Goal: Task Accomplishment & Management: Use online tool/utility

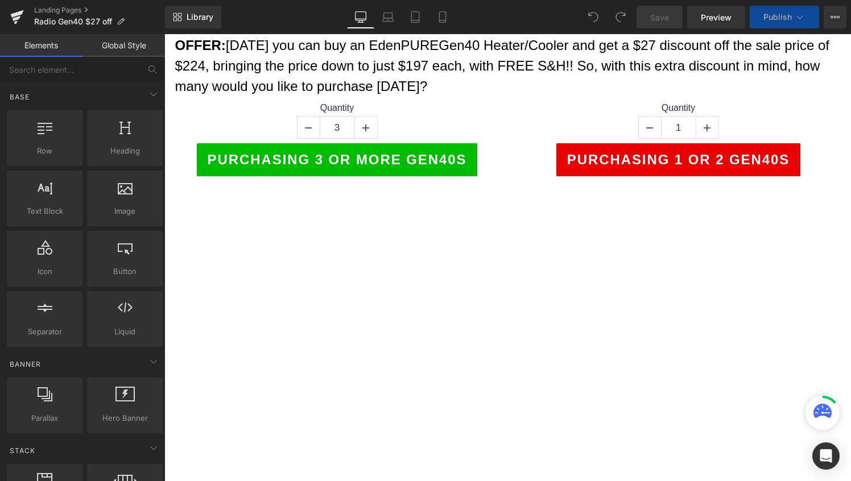
scroll to position [156, 0]
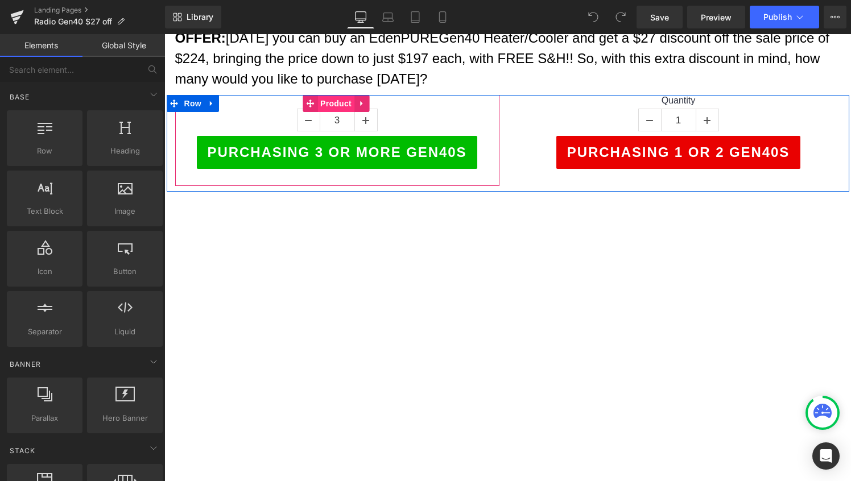
click at [341, 105] on span "Product" at bounding box center [336, 103] width 37 height 17
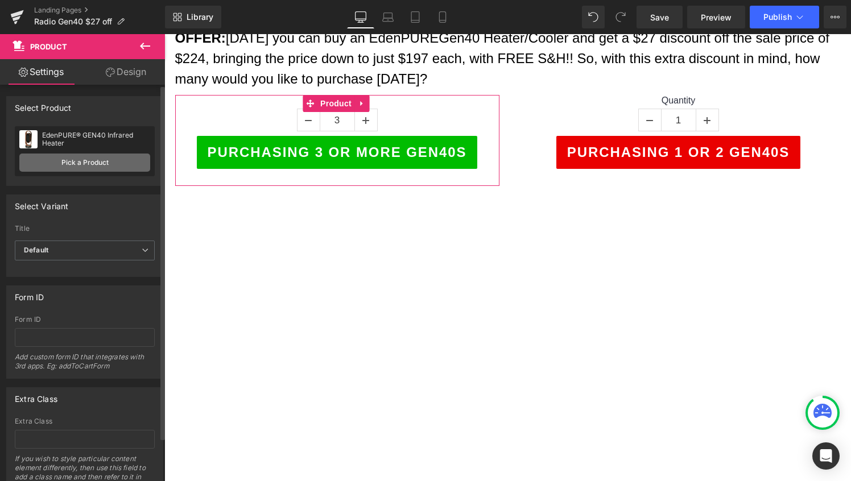
click at [80, 166] on link "Pick a Product" at bounding box center [84, 163] width 131 height 18
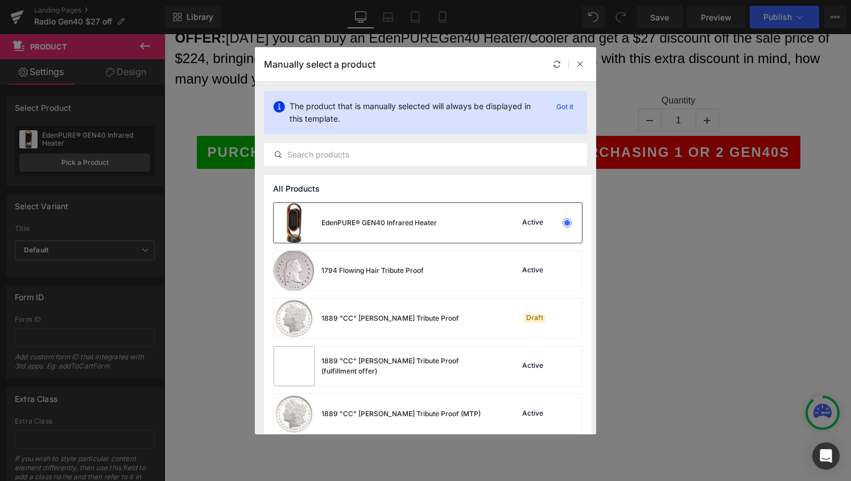
click at [382, 216] on div "EdenPURE® GEN40 Infrared Heater" at bounding box center [355, 223] width 163 height 40
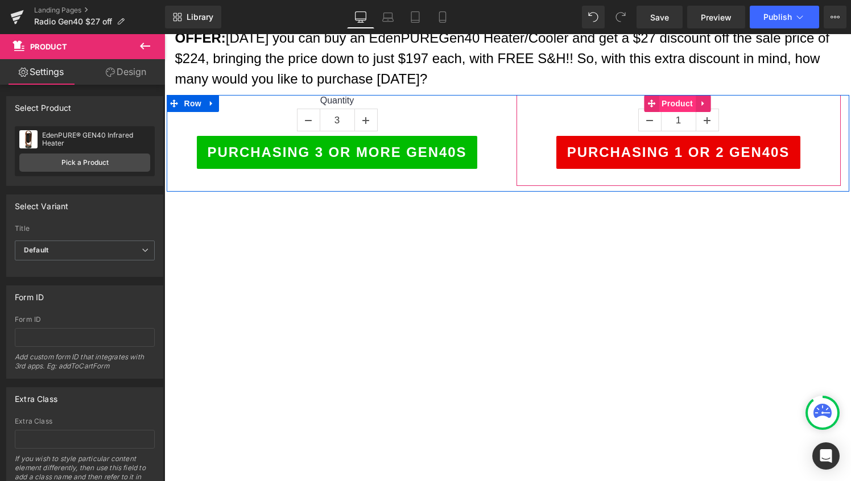
click at [668, 101] on span "Product" at bounding box center [677, 103] width 37 height 17
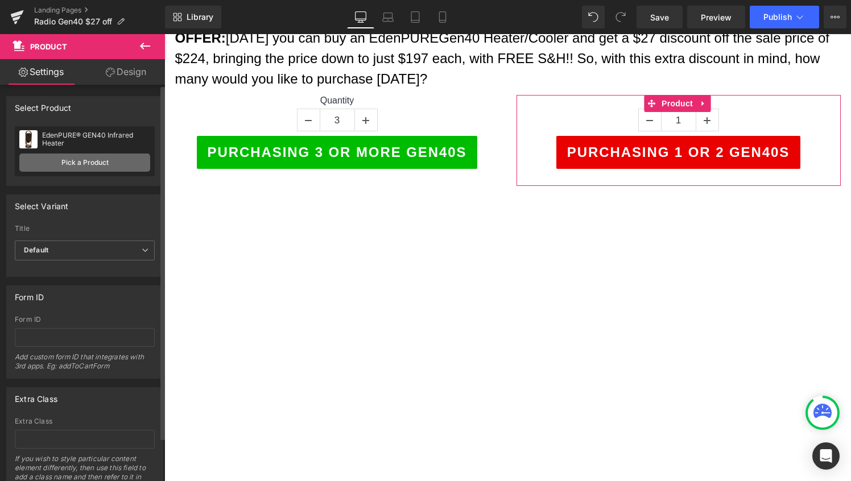
click at [82, 162] on link "Pick a Product" at bounding box center [84, 163] width 131 height 18
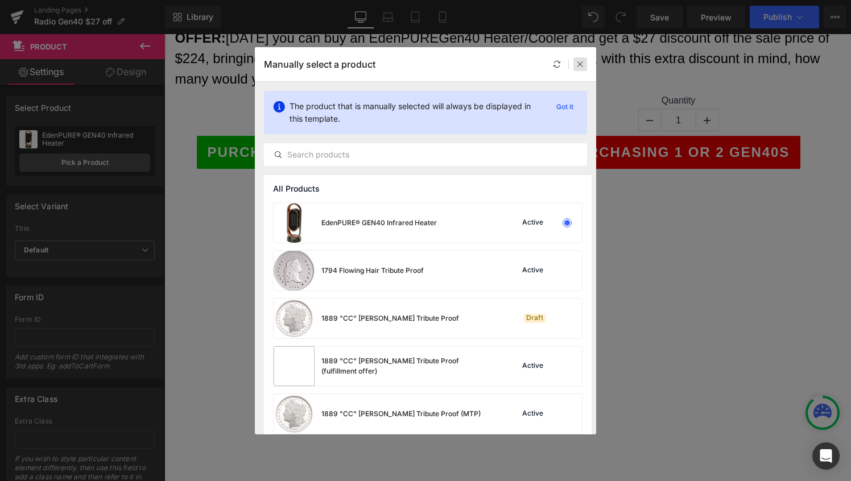
click at [581, 63] on icon at bounding box center [581, 64] width 8 height 8
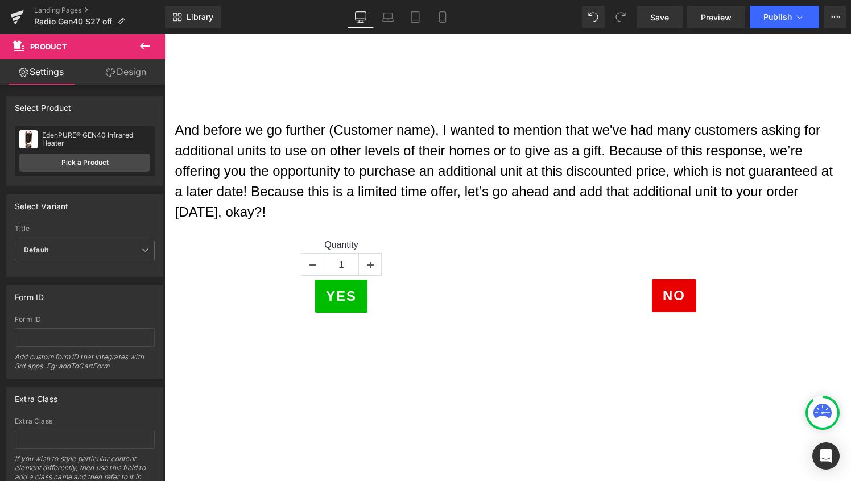
scroll to position [531, 0]
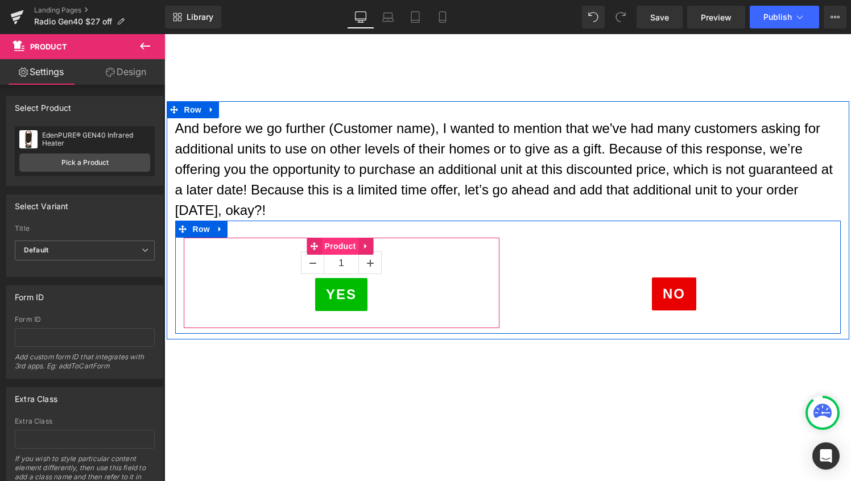
click at [341, 244] on span "Product" at bounding box center [340, 246] width 37 height 17
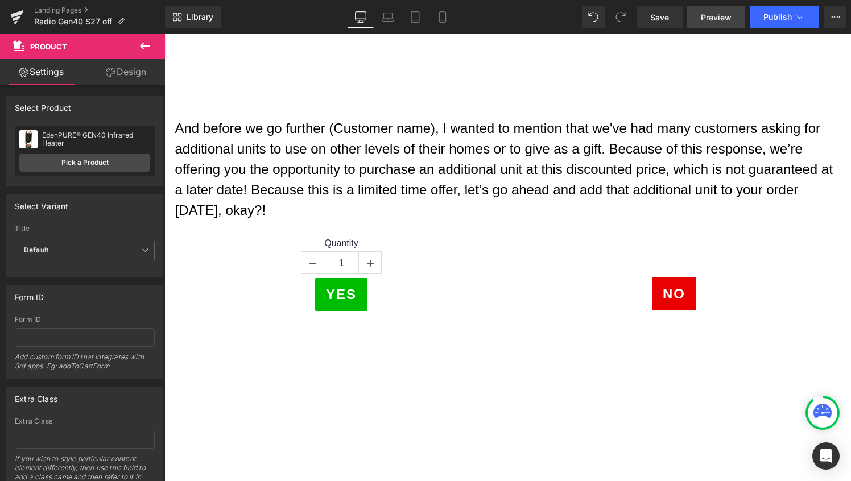
click at [715, 20] on span "Preview" at bounding box center [716, 17] width 31 height 12
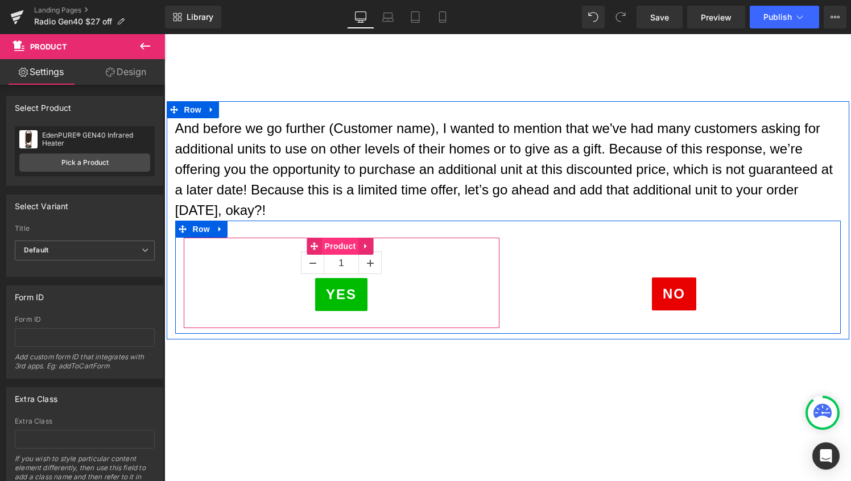
click at [344, 244] on span "Product" at bounding box center [340, 246] width 37 height 17
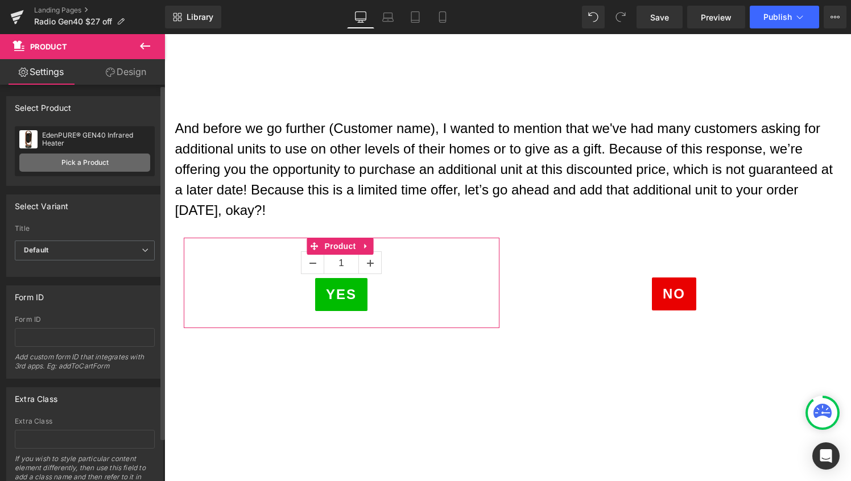
click at [91, 158] on link "Pick a Product" at bounding box center [84, 163] width 131 height 18
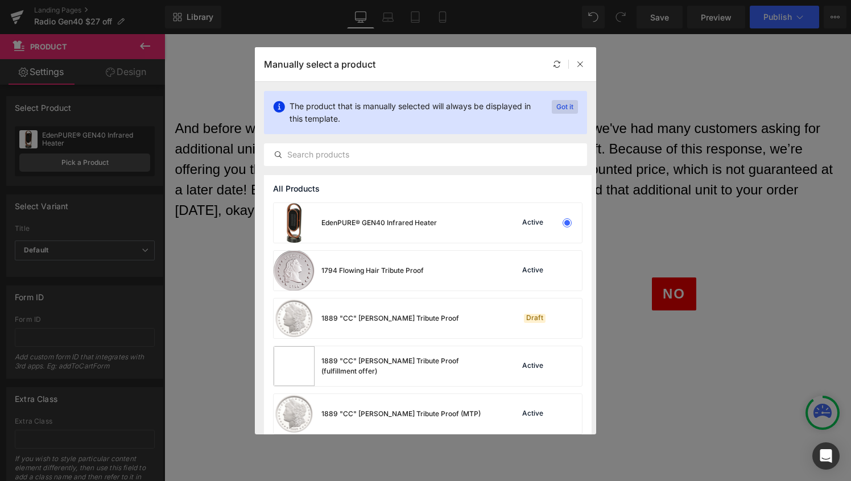
click at [566, 105] on p "Got it" at bounding box center [565, 107] width 26 height 14
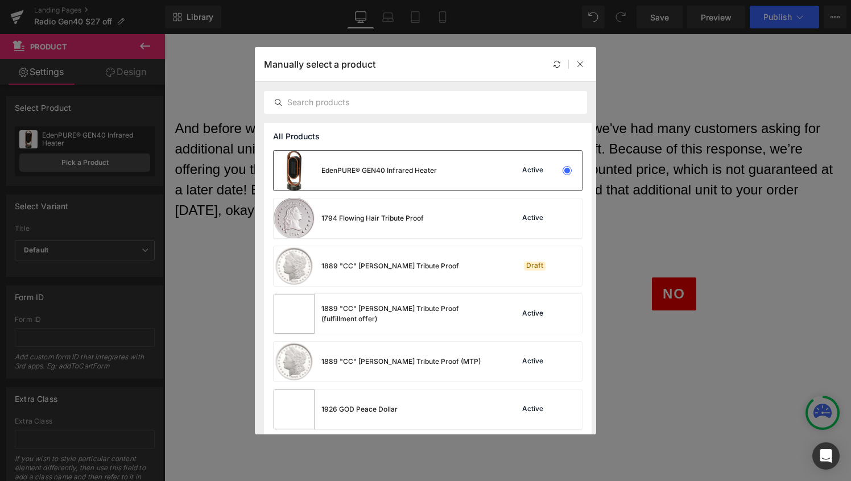
click at [361, 164] on div "EdenPURE® GEN40 Infrared Heater" at bounding box center [355, 171] width 163 height 40
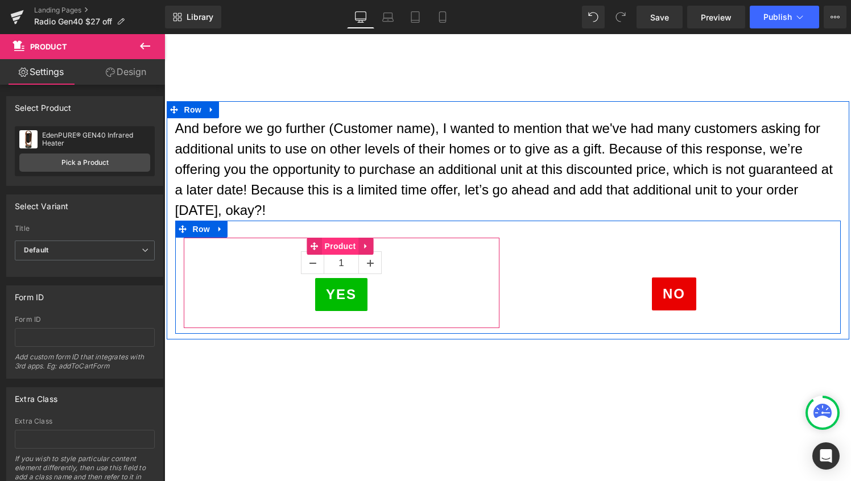
click at [339, 250] on span "Product" at bounding box center [340, 246] width 37 height 17
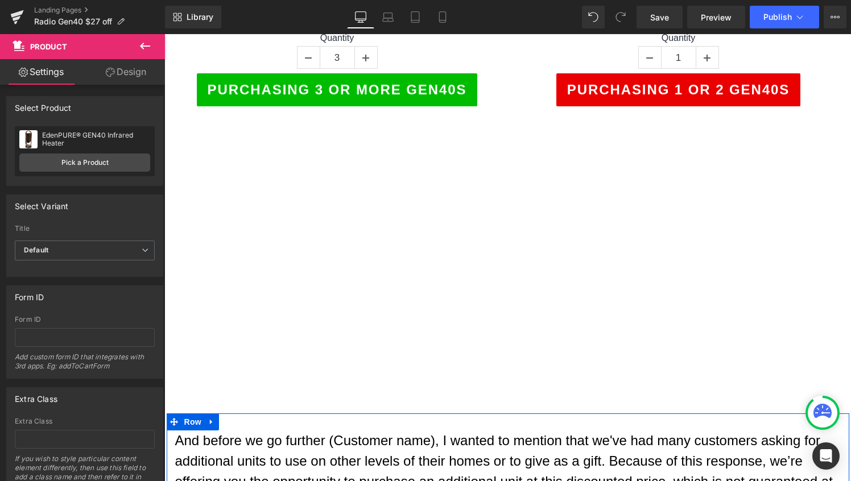
scroll to position [0, 0]
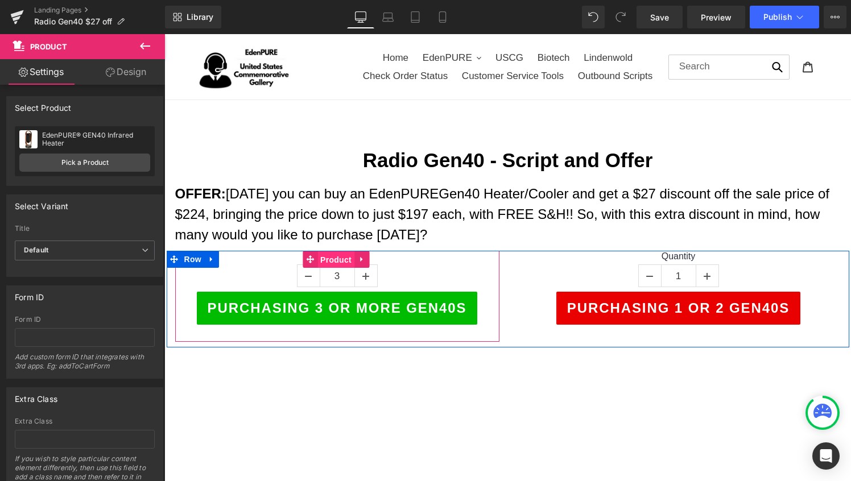
click at [337, 256] on span "Product" at bounding box center [336, 260] width 37 height 17
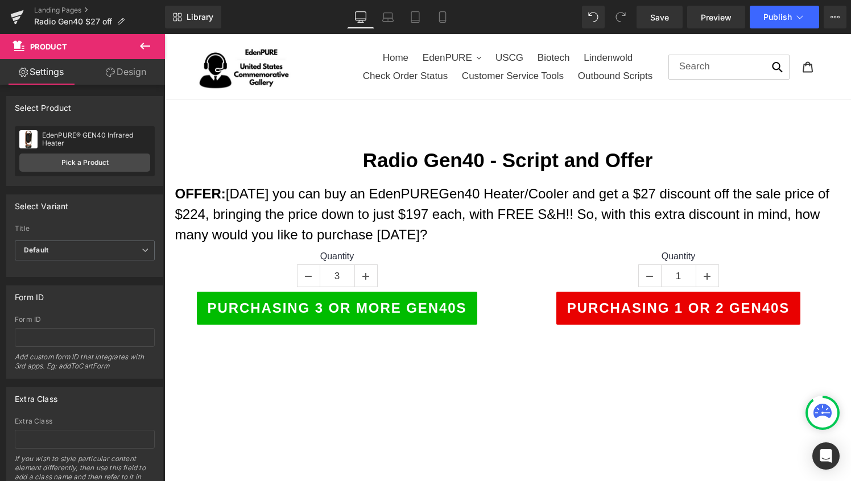
click at [143, 45] on icon at bounding box center [145, 46] width 14 height 14
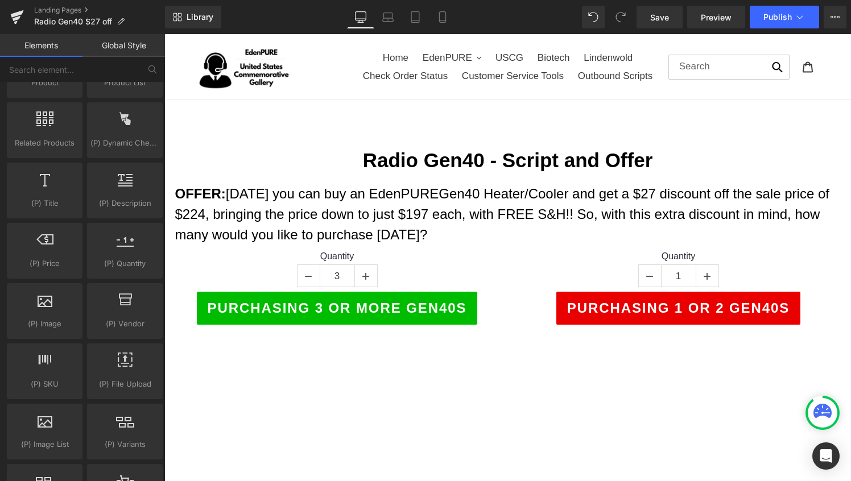
scroll to position [1037, 0]
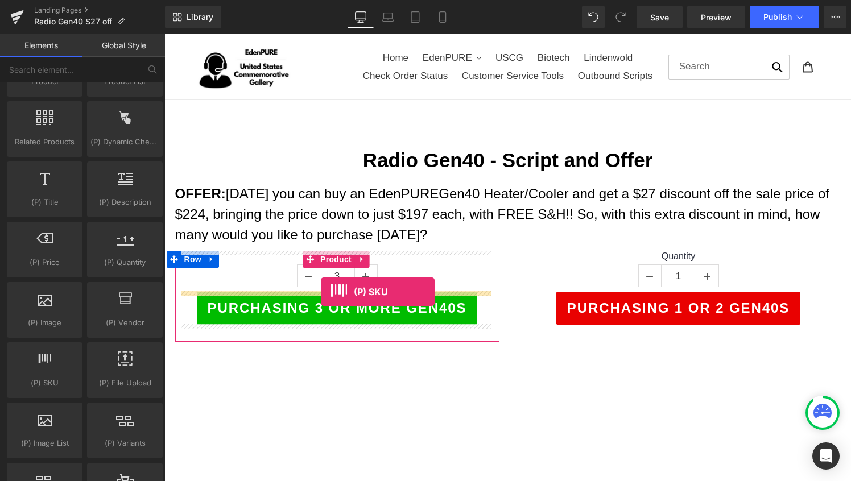
drag, startPoint x: 216, startPoint y: 410, endPoint x: 321, endPoint y: 292, distance: 158.4
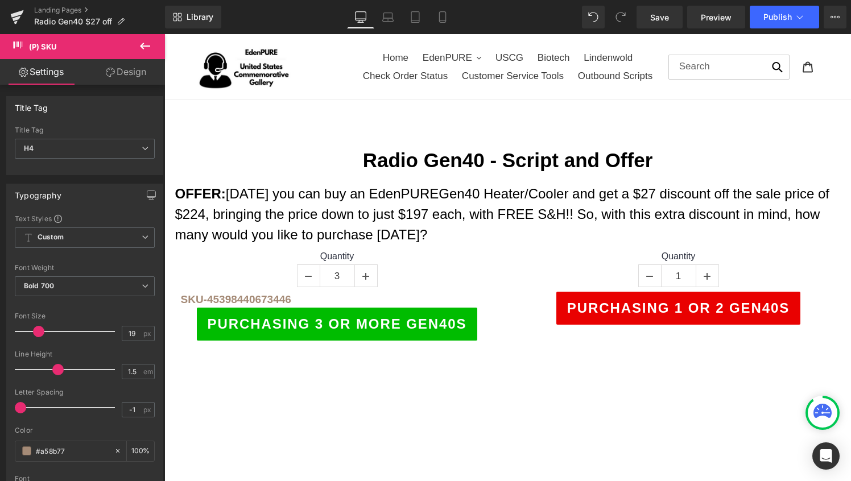
click at [144, 48] on icon at bounding box center [145, 46] width 14 height 14
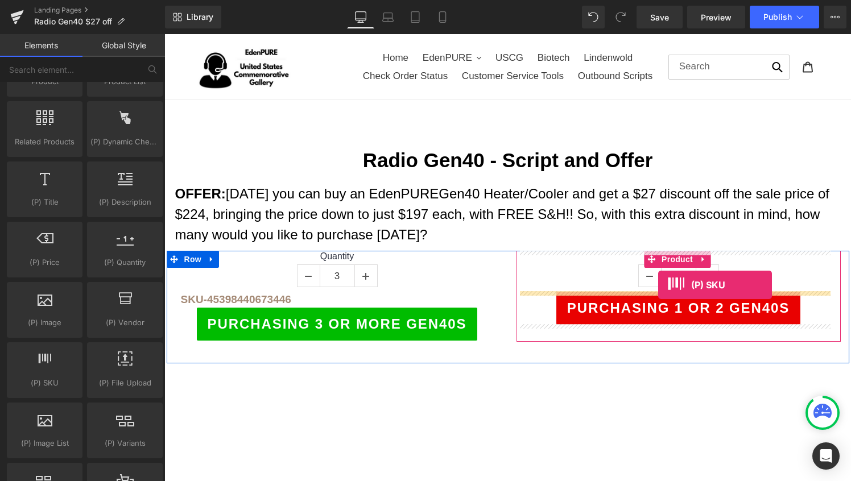
drag, startPoint x: 217, startPoint y: 411, endPoint x: 658, endPoint y: 285, distance: 459.2
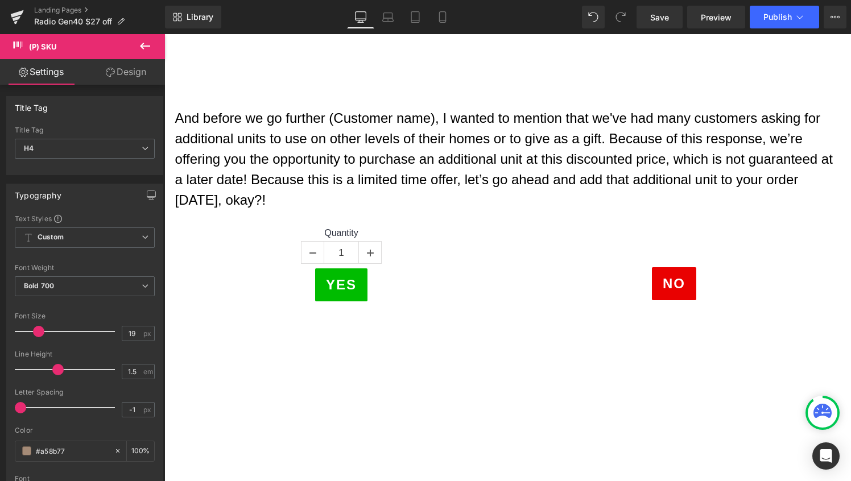
scroll to position [583, 0]
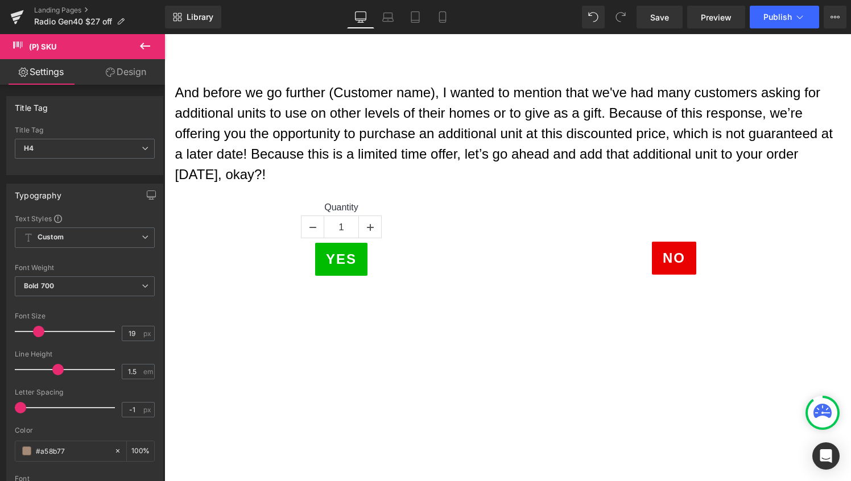
click at [149, 42] on icon at bounding box center [145, 46] width 14 height 14
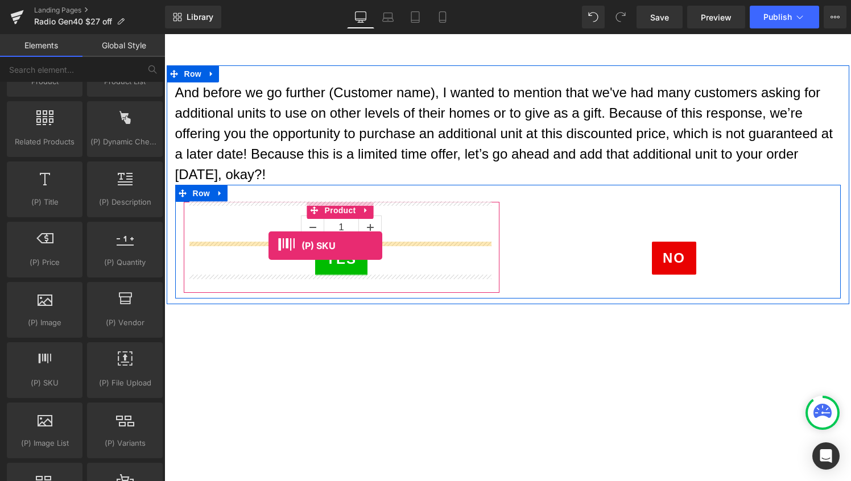
drag, startPoint x: 217, startPoint y: 407, endPoint x: 269, endPoint y: 246, distance: 169.0
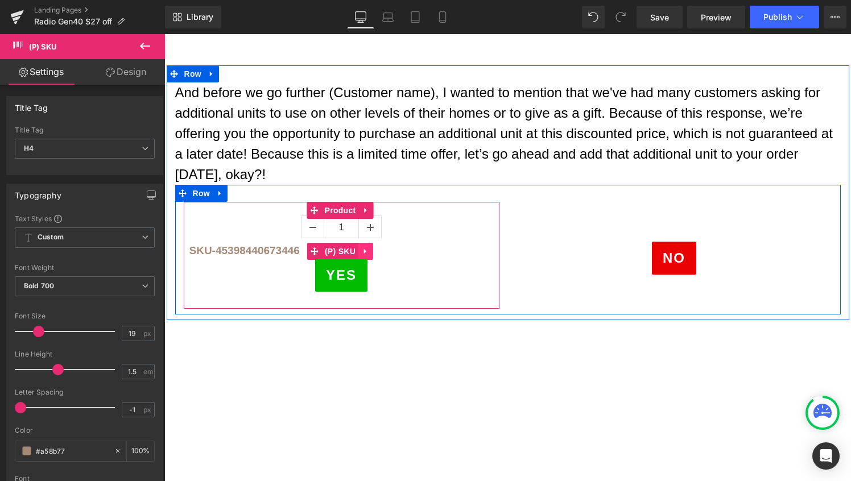
click at [364, 250] on icon at bounding box center [365, 251] width 2 height 5
click at [351, 251] on link at bounding box center [358, 251] width 15 height 17
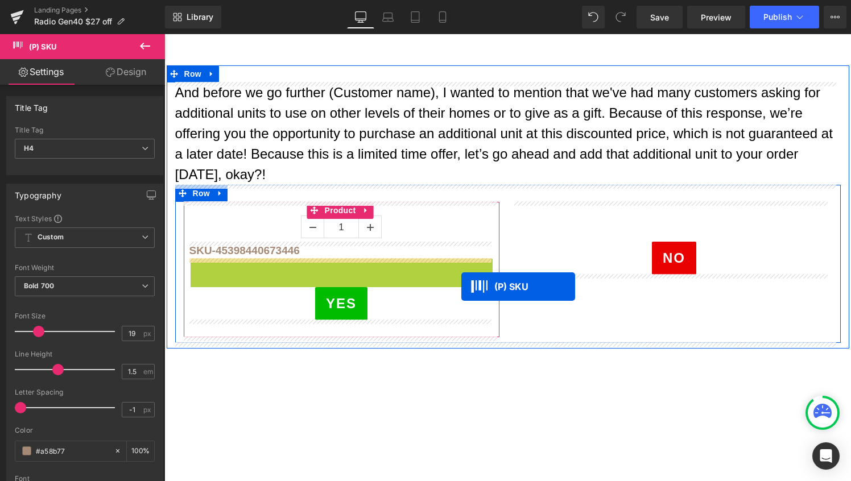
drag, startPoint x: 309, startPoint y: 267, endPoint x: 460, endPoint y: 286, distance: 152.6
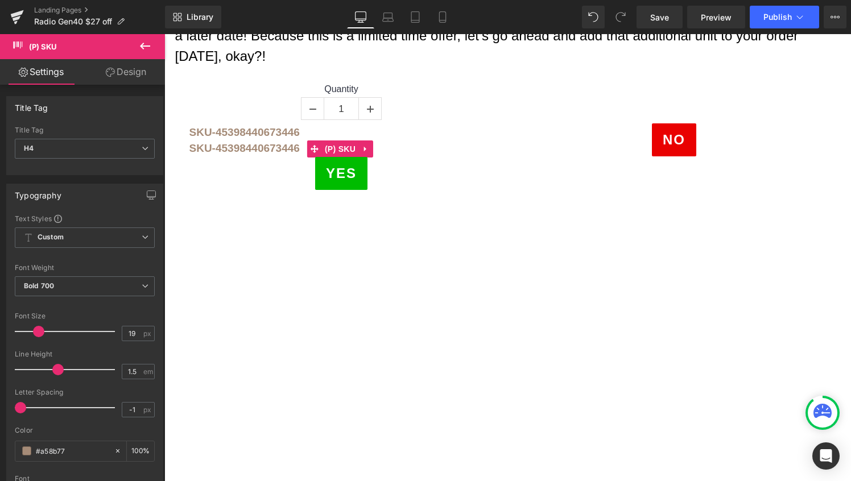
scroll to position [575, 0]
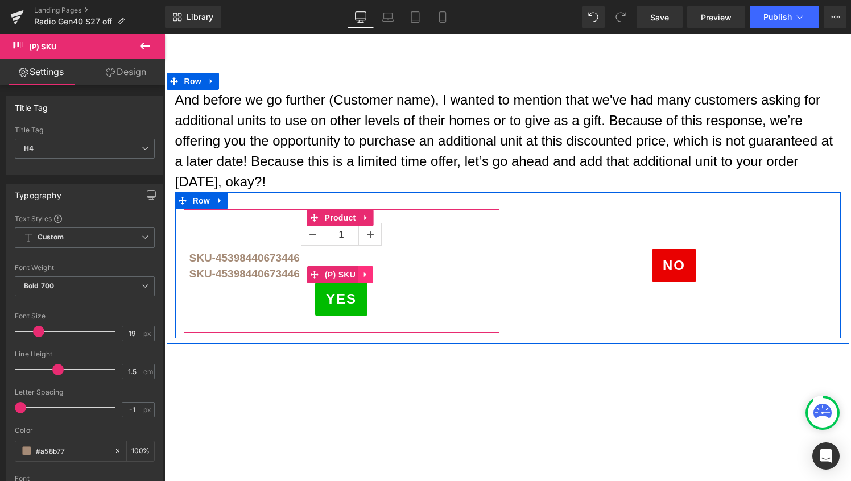
click at [362, 274] on icon at bounding box center [366, 275] width 8 height 9
click at [367, 274] on link at bounding box center [373, 274] width 15 height 17
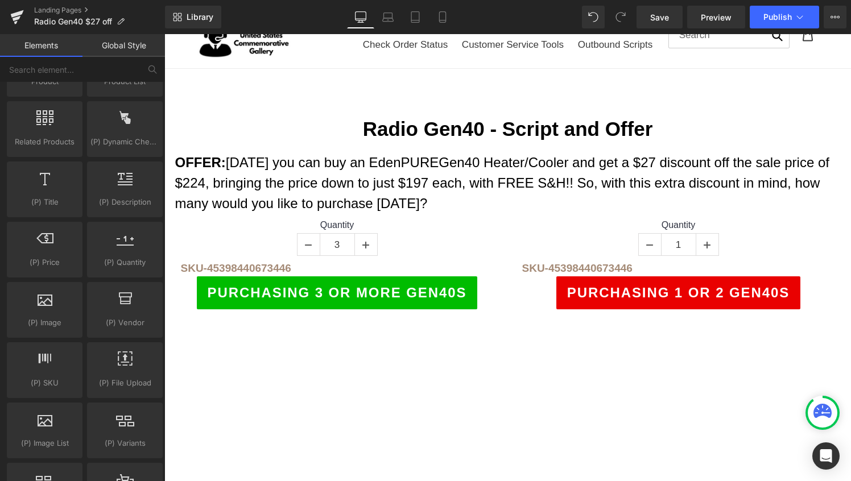
scroll to position [0, 0]
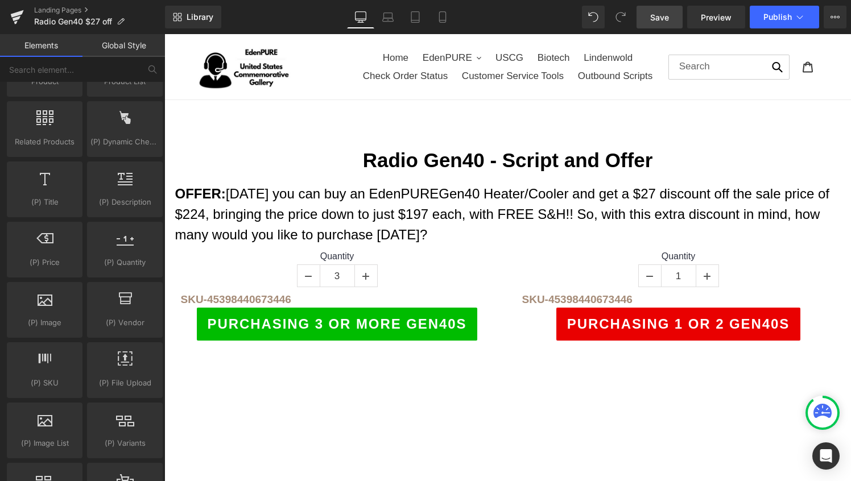
click at [664, 10] on link "Save" at bounding box center [660, 17] width 46 height 23
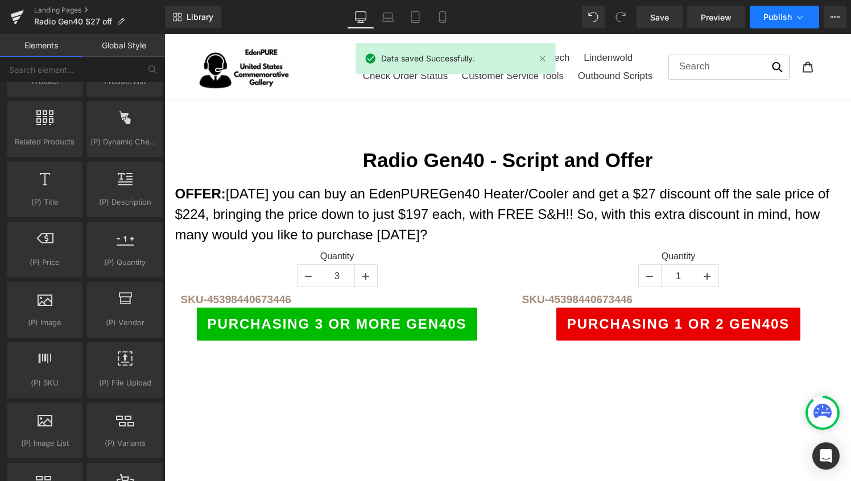
click at [769, 14] on span "Publish" at bounding box center [778, 17] width 28 height 9
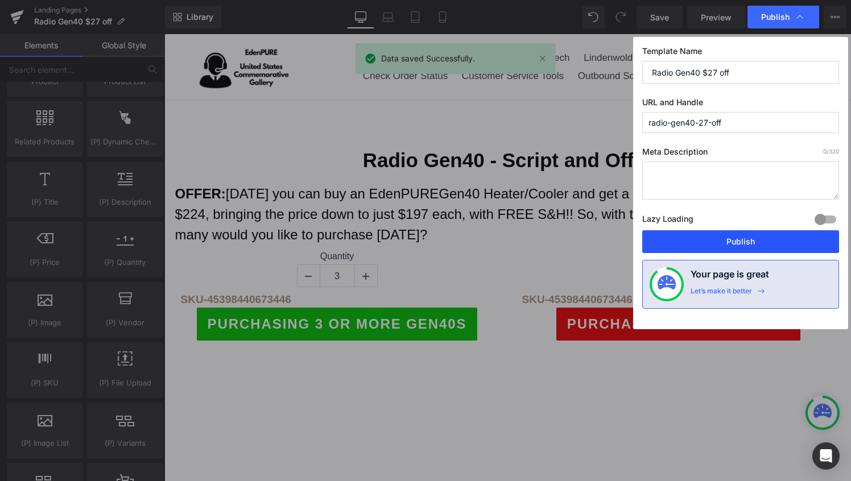
click at [725, 244] on button "Publish" at bounding box center [741, 241] width 197 height 23
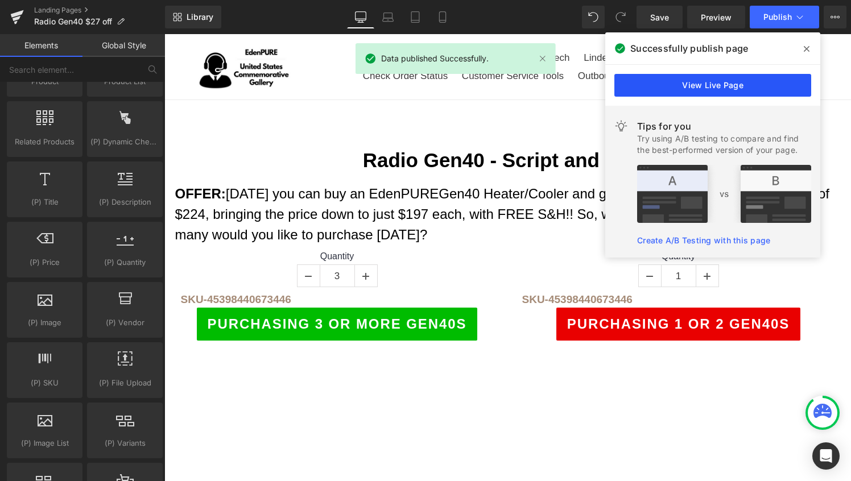
click at [769, 79] on link "View Live Page" at bounding box center [713, 85] width 197 height 23
